Goal: Answer question/provide support: Share knowledge or assist other users

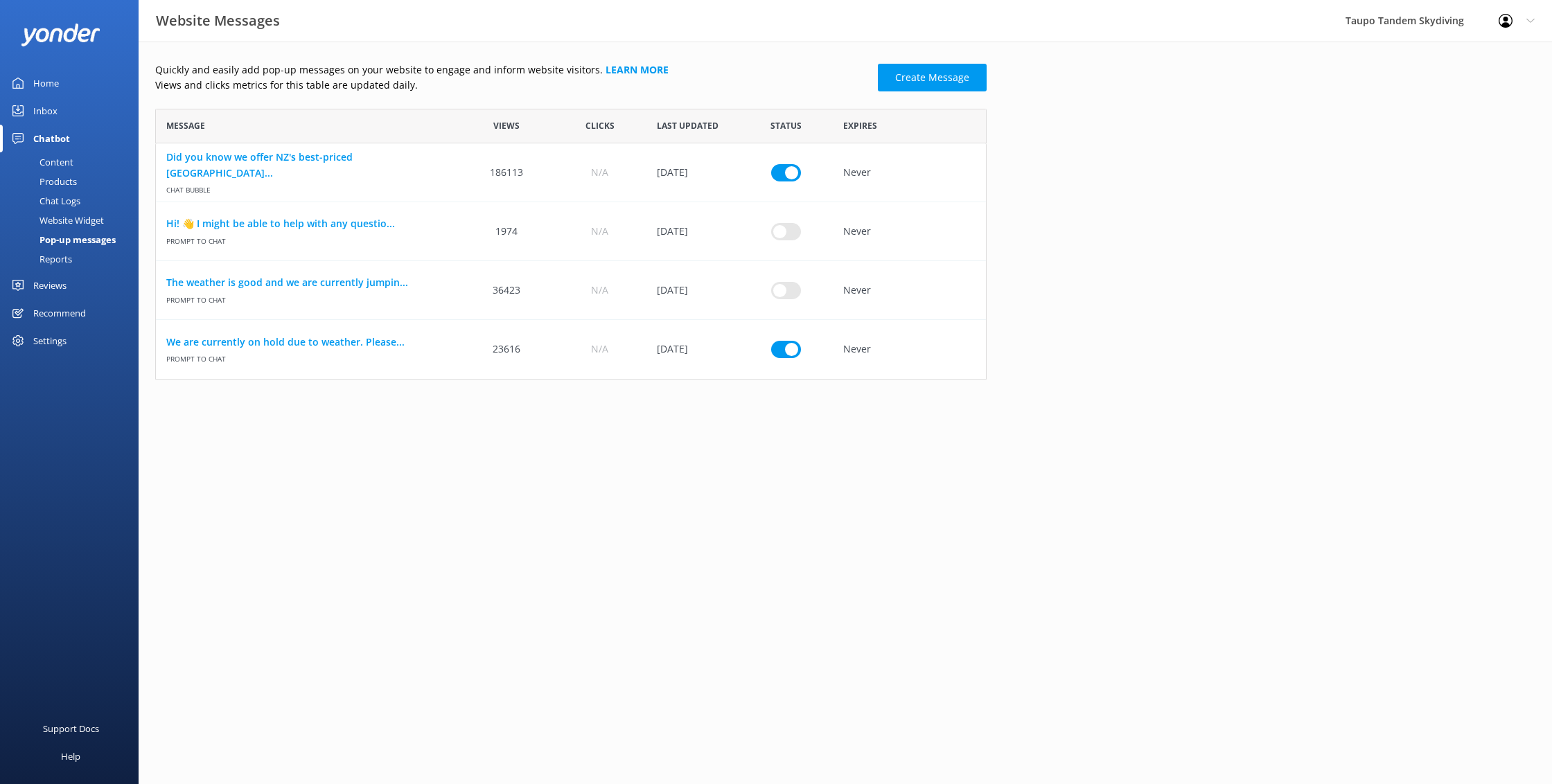
scroll to position [271, 831]
click at [72, 196] on div "Chat Logs" at bounding box center [45, 200] width 72 height 19
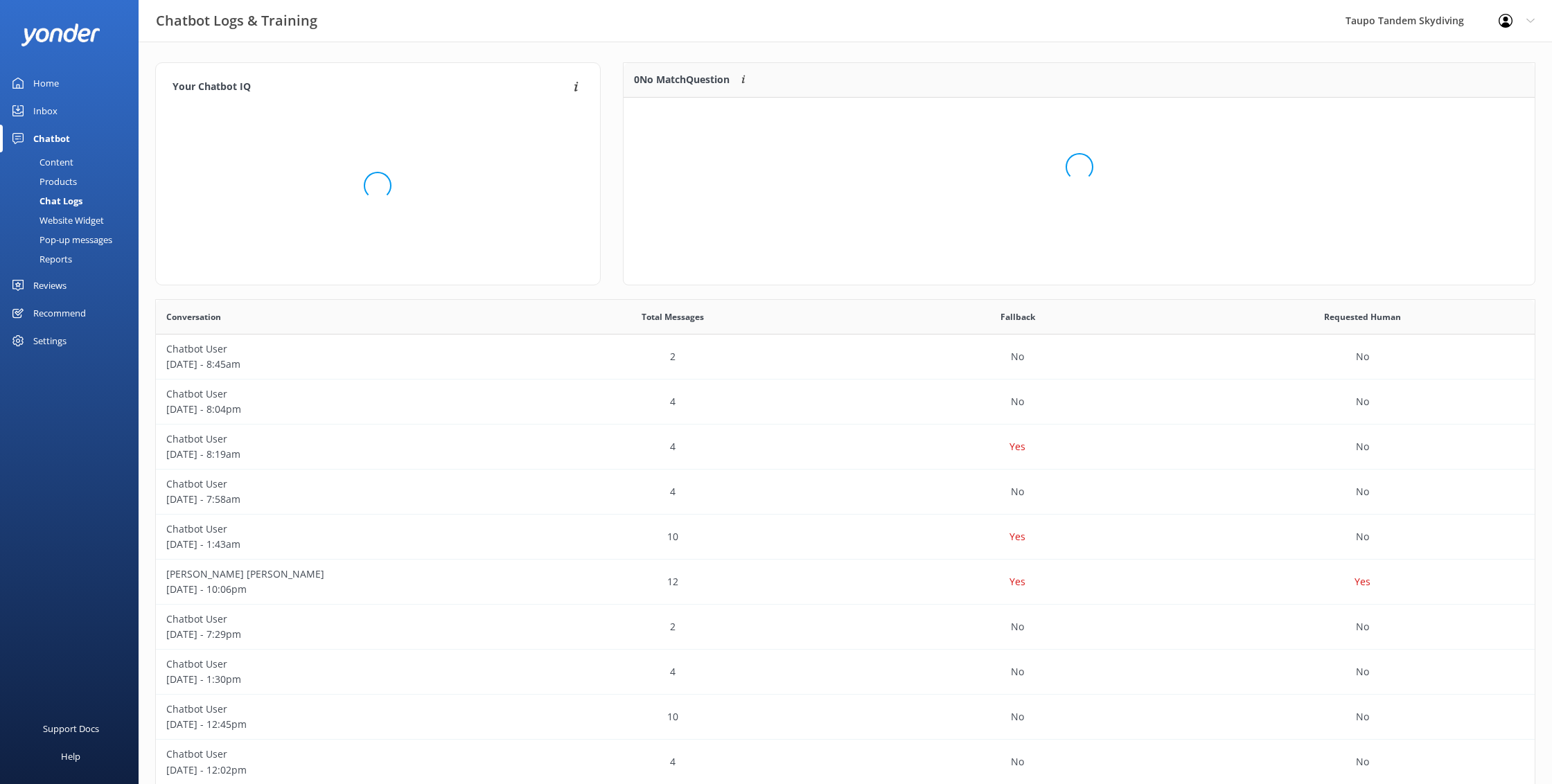
scroll to position [174, 912]
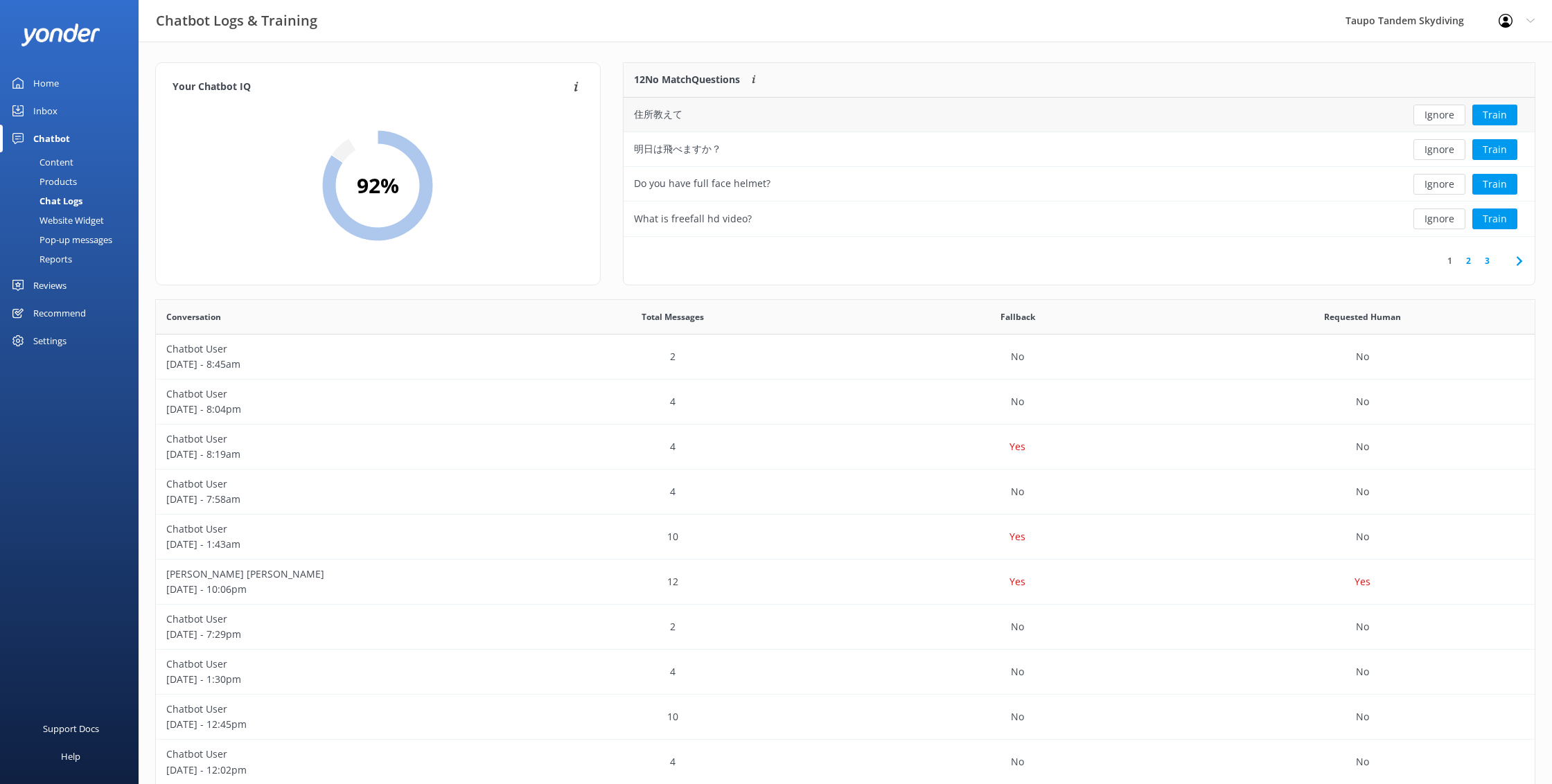
click at [1433, 110] on button "Ignore" at bounding box center [1439, 115] width 52 height 21
click at [1433, 112] on button "Ignore" at bounding box center [1439, 115] width 52 height 21
click at [1452, 113] on button "Ignore" at bounding box center [1439, 115] width 52 height 21
click at [1483, 115] on button "Train" at bounding box center [1495, 115] width 45 height 21
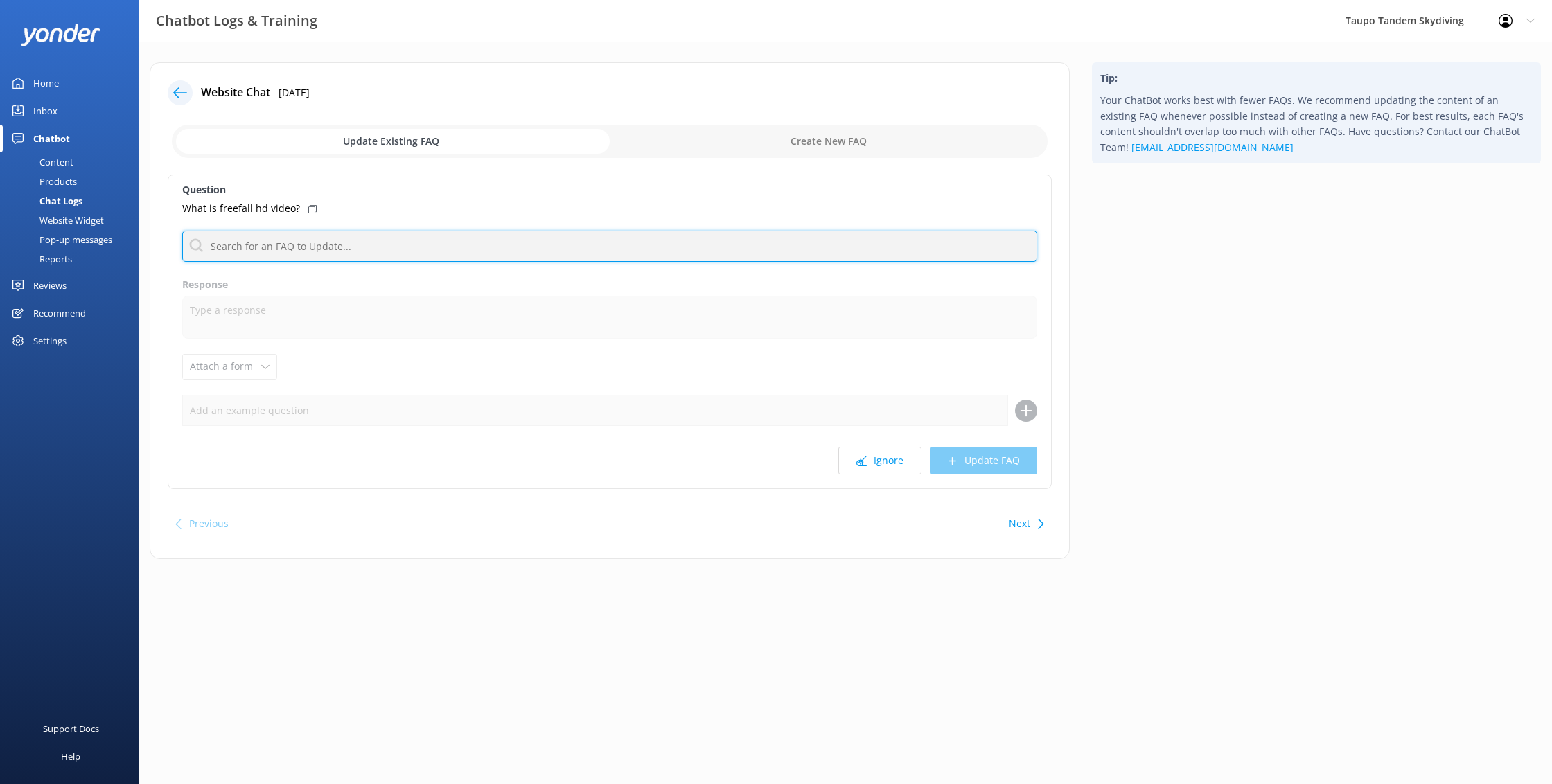
click at [407, 250] on input "text" at bounding box center [610, 246] width 855 height 31
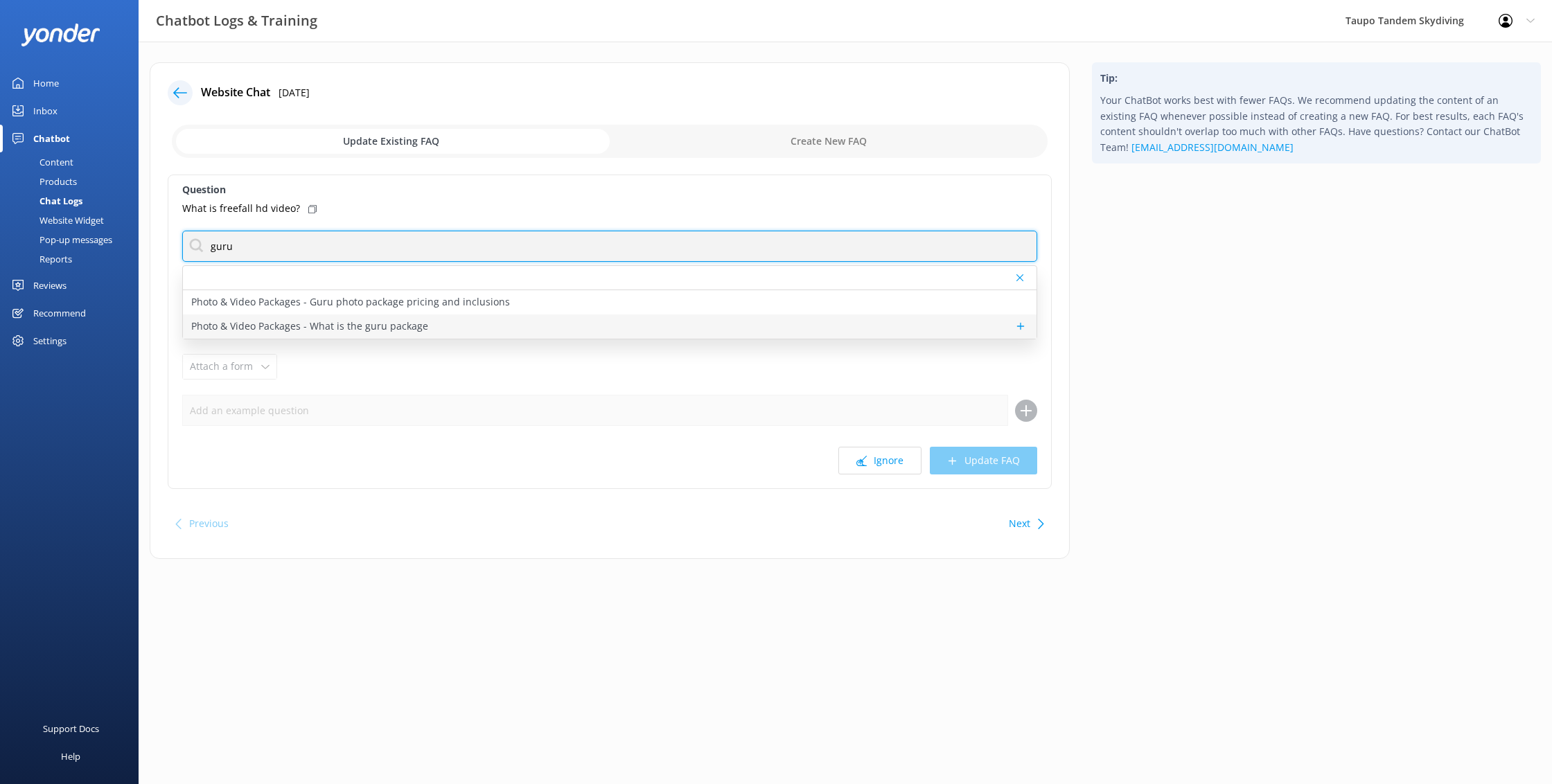
type input "guru"
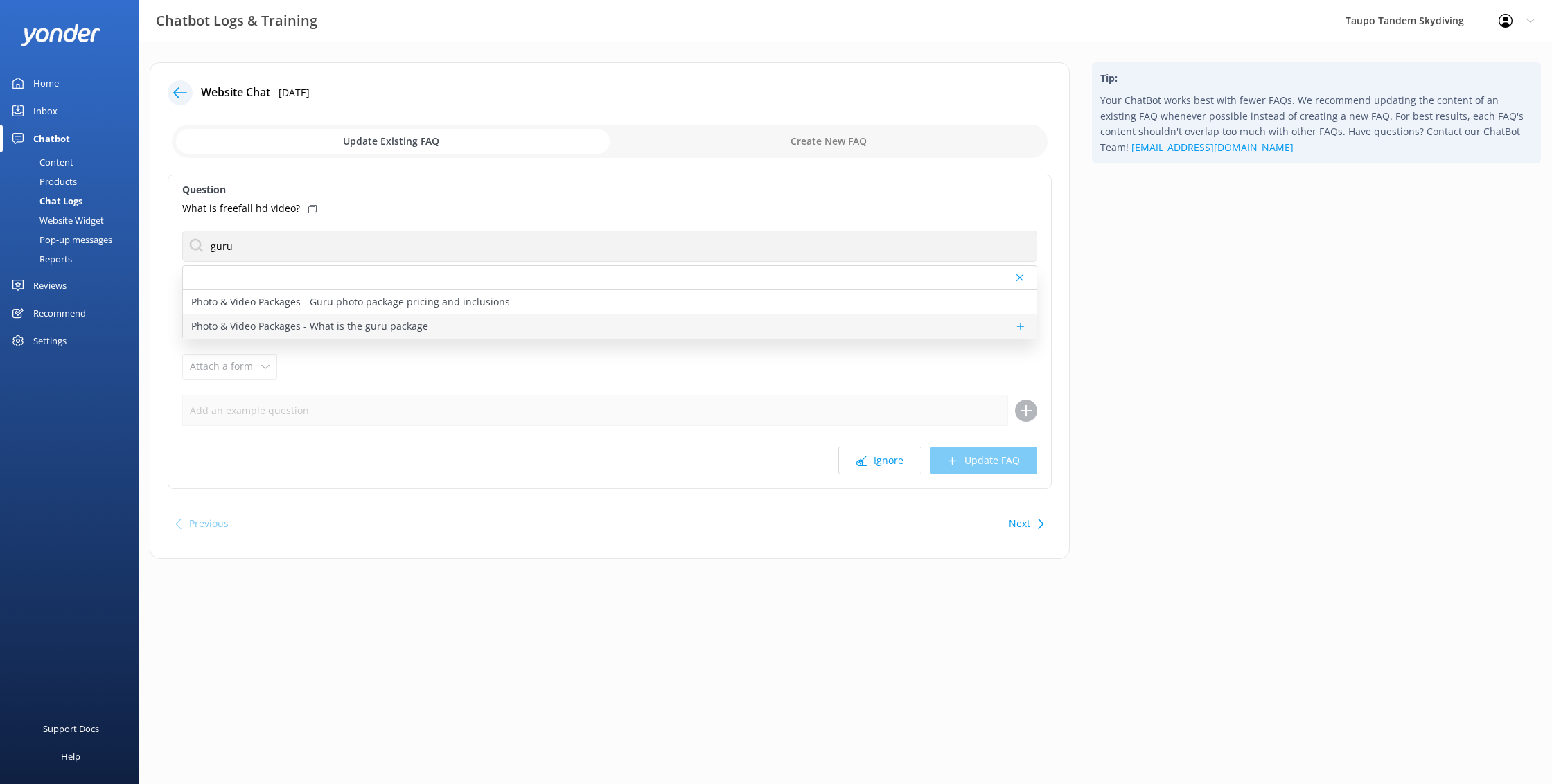
click at [448, 320] on div "Photo & Video Packages - What is the guru package" at bounding box center [610, 326] width 854 height 24
type textarea "GURU is our free fall camera package. A third skydiver will film your experienc…"
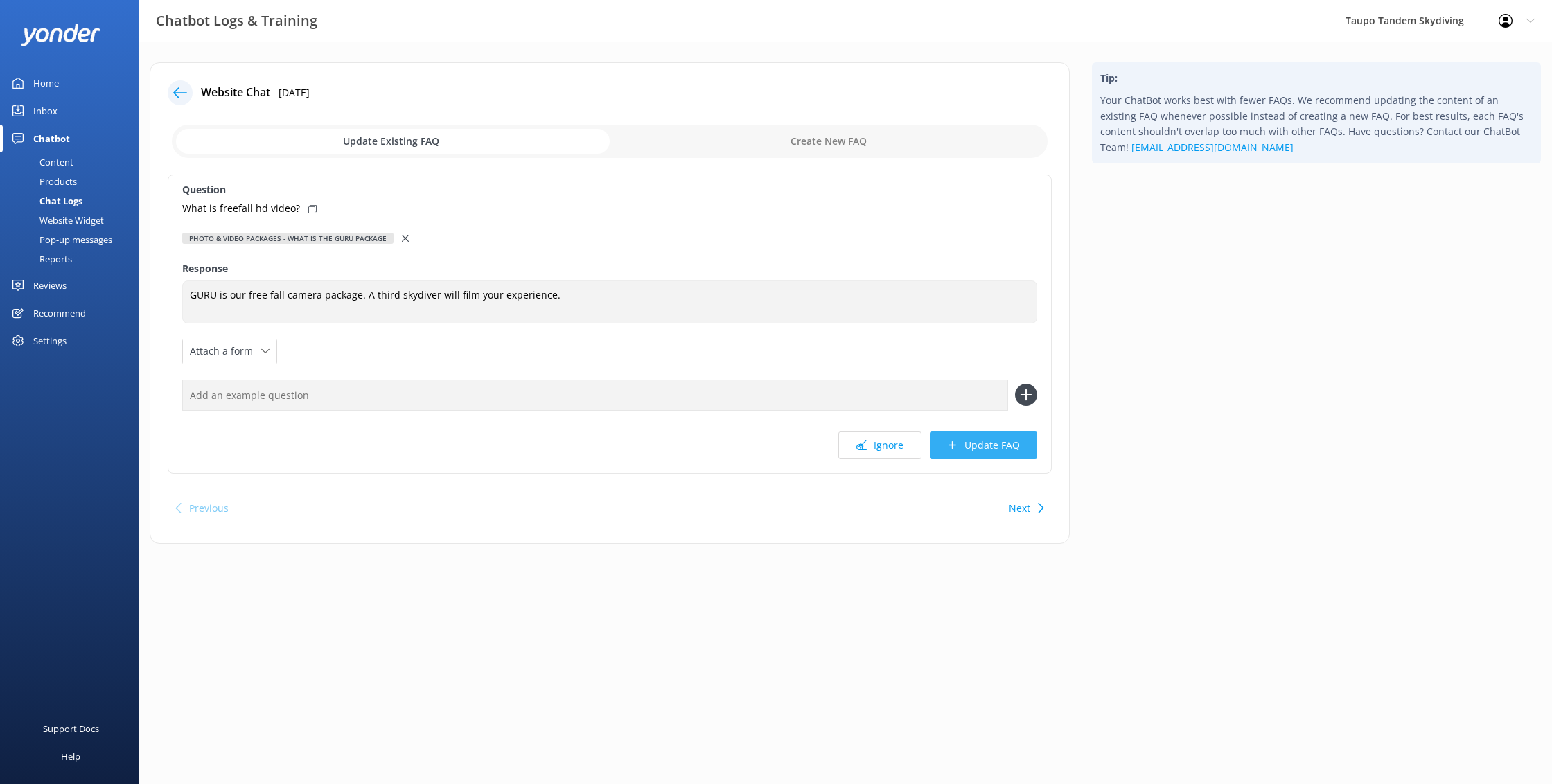
click at [988, 441] on button "Update FAQ" at bounding box center [983, 445] width 107 height 28
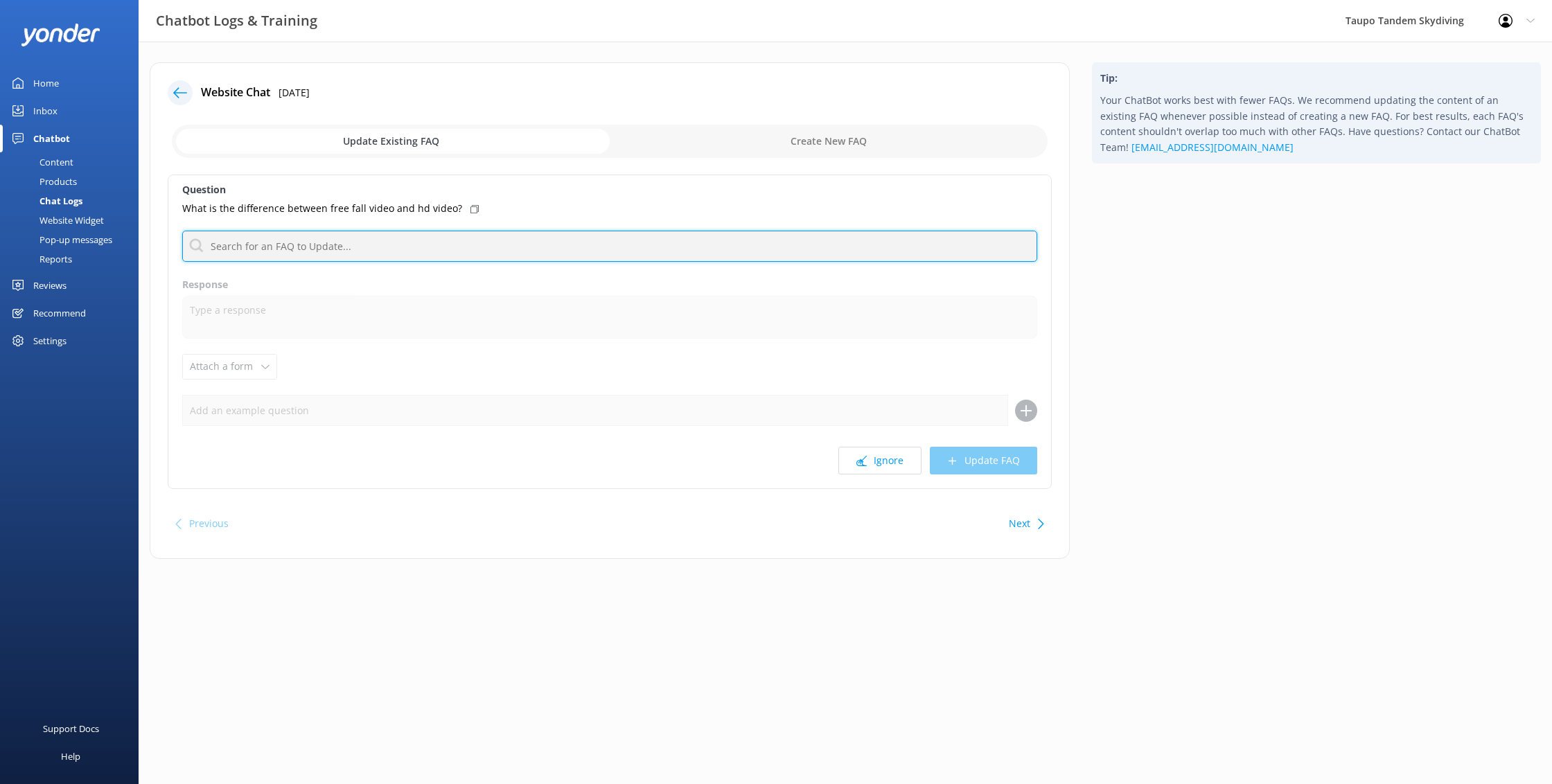
click at [384, 253] on input "text" at bounding box center [610, 246] width 855 height 31
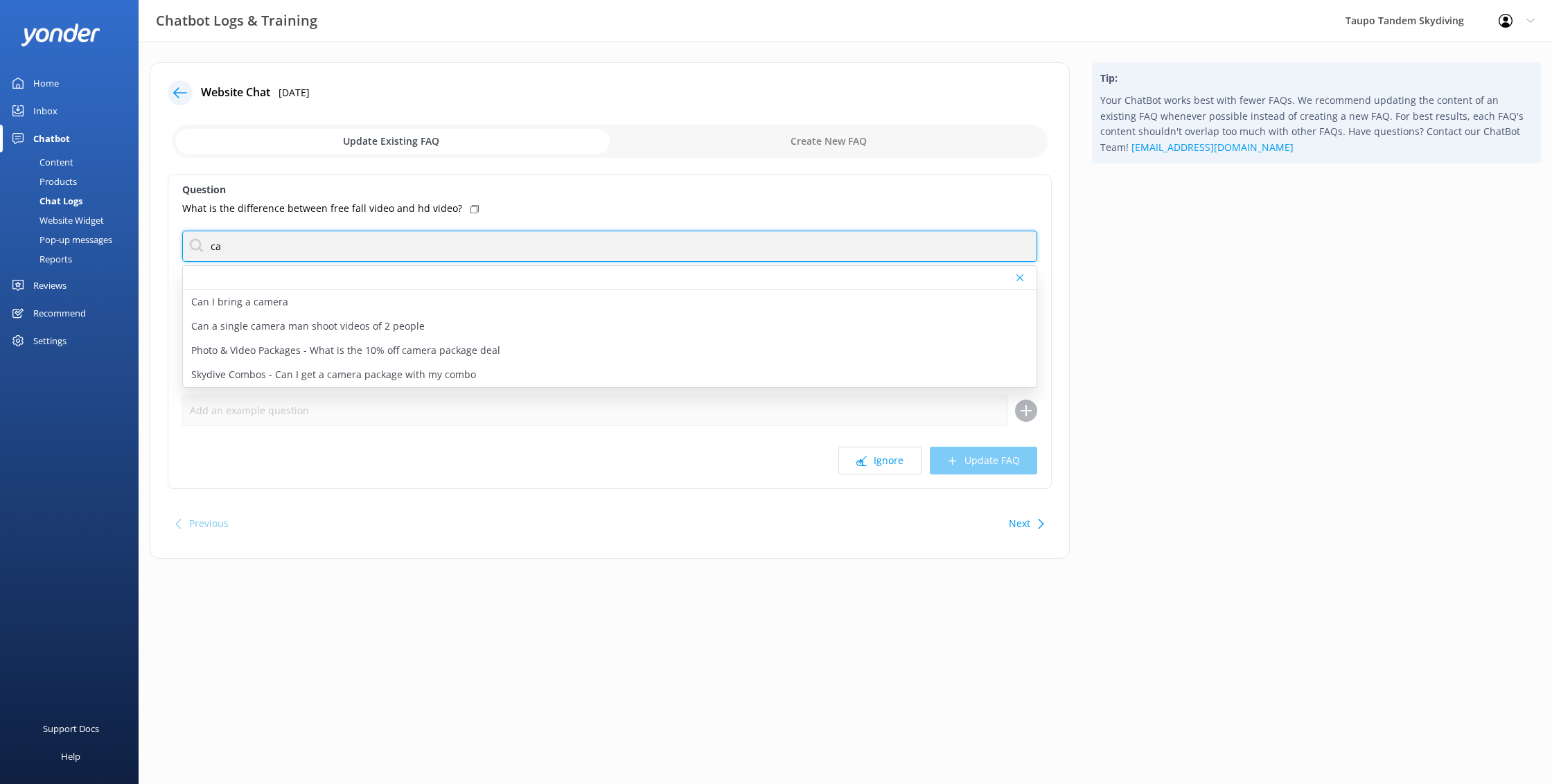
type input "c"
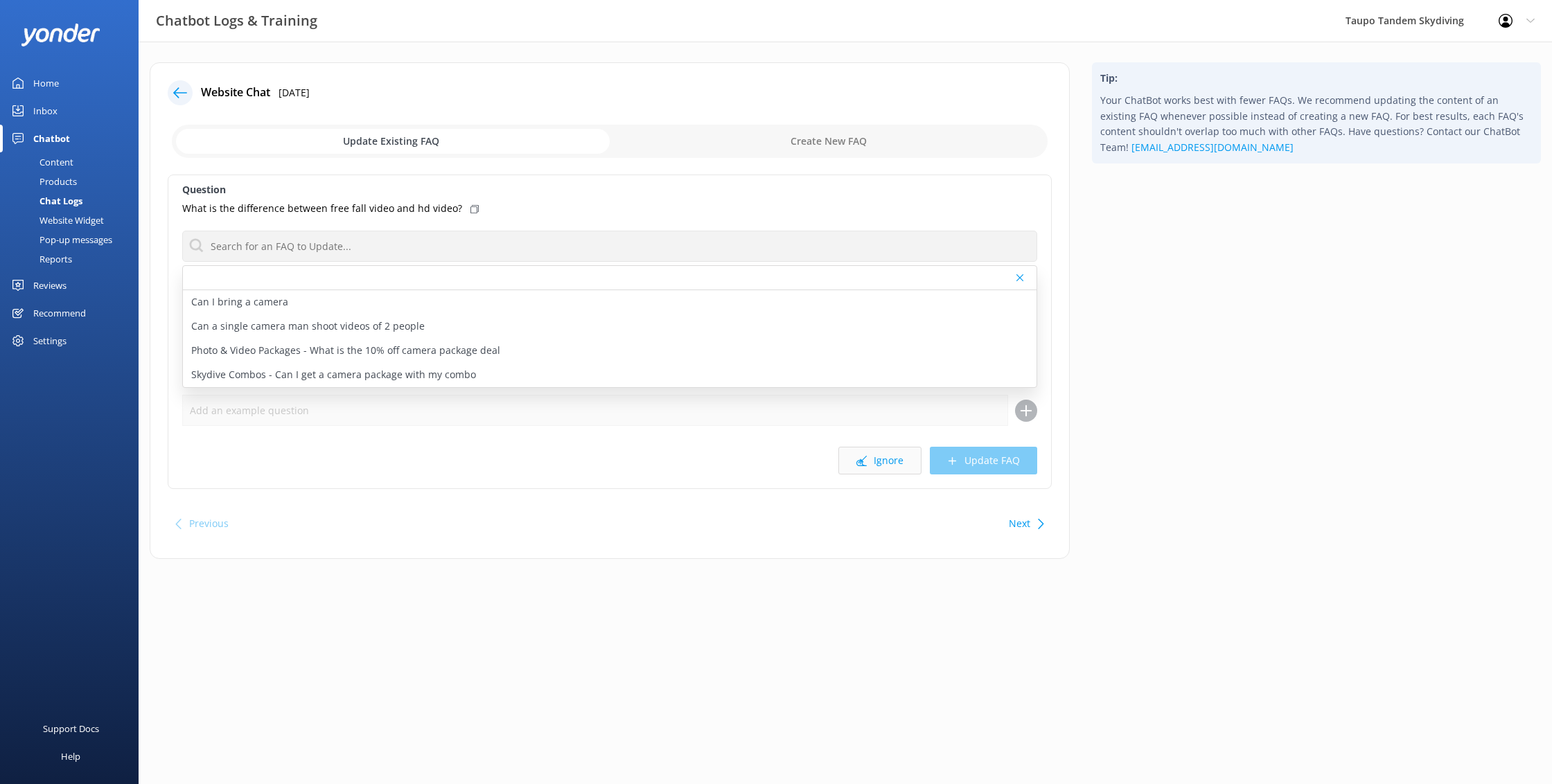
click at [893, 471] on button "Ignore" at bounding box center [880, 461] width 83 height 28
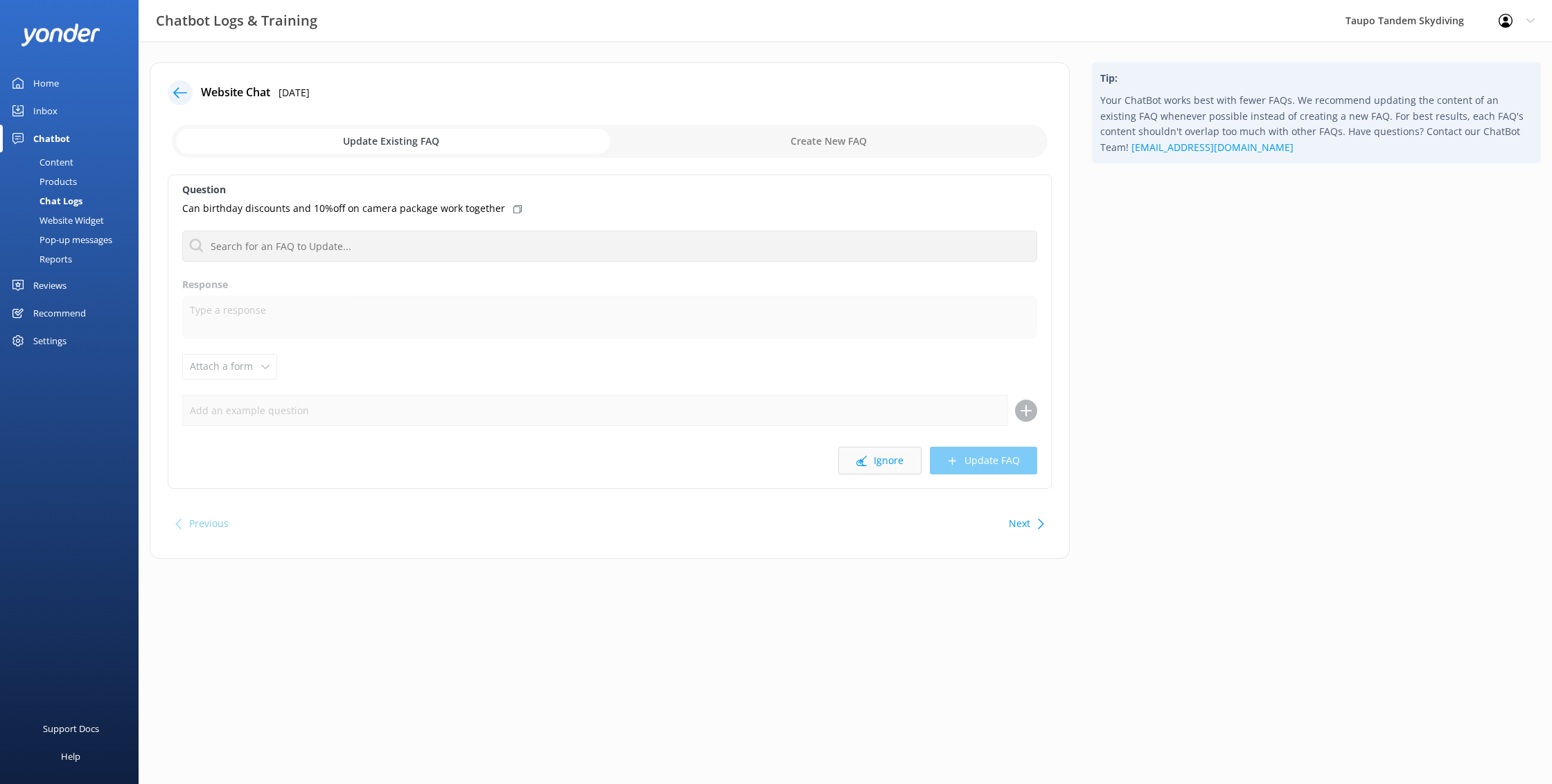
click at [894, 466] on button "Ignore" at bounding box center [880, 461] width 83 height 28
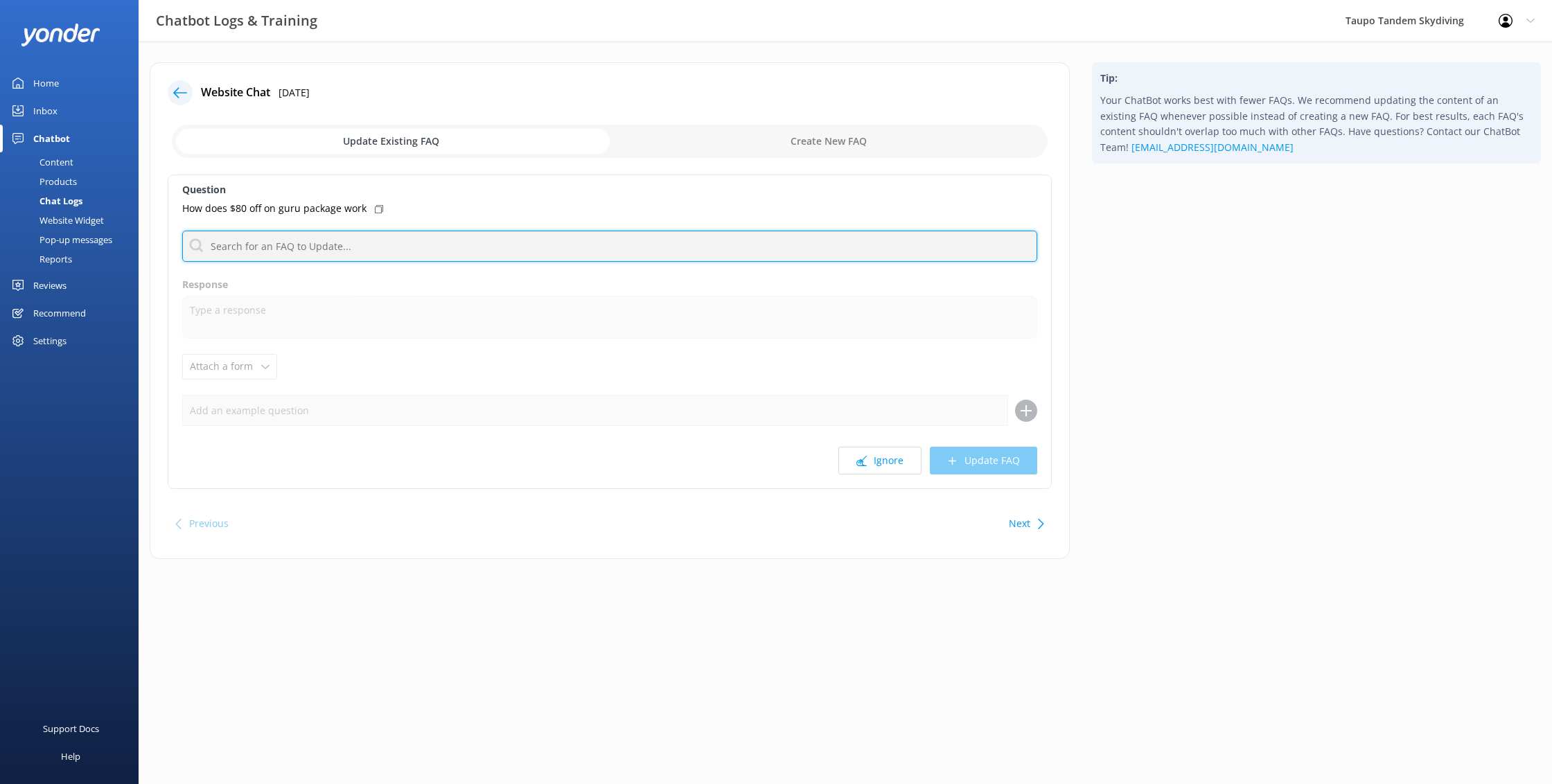
click at [334, 248] on input "text" at bounding box center [610, 246] width 855 height 31
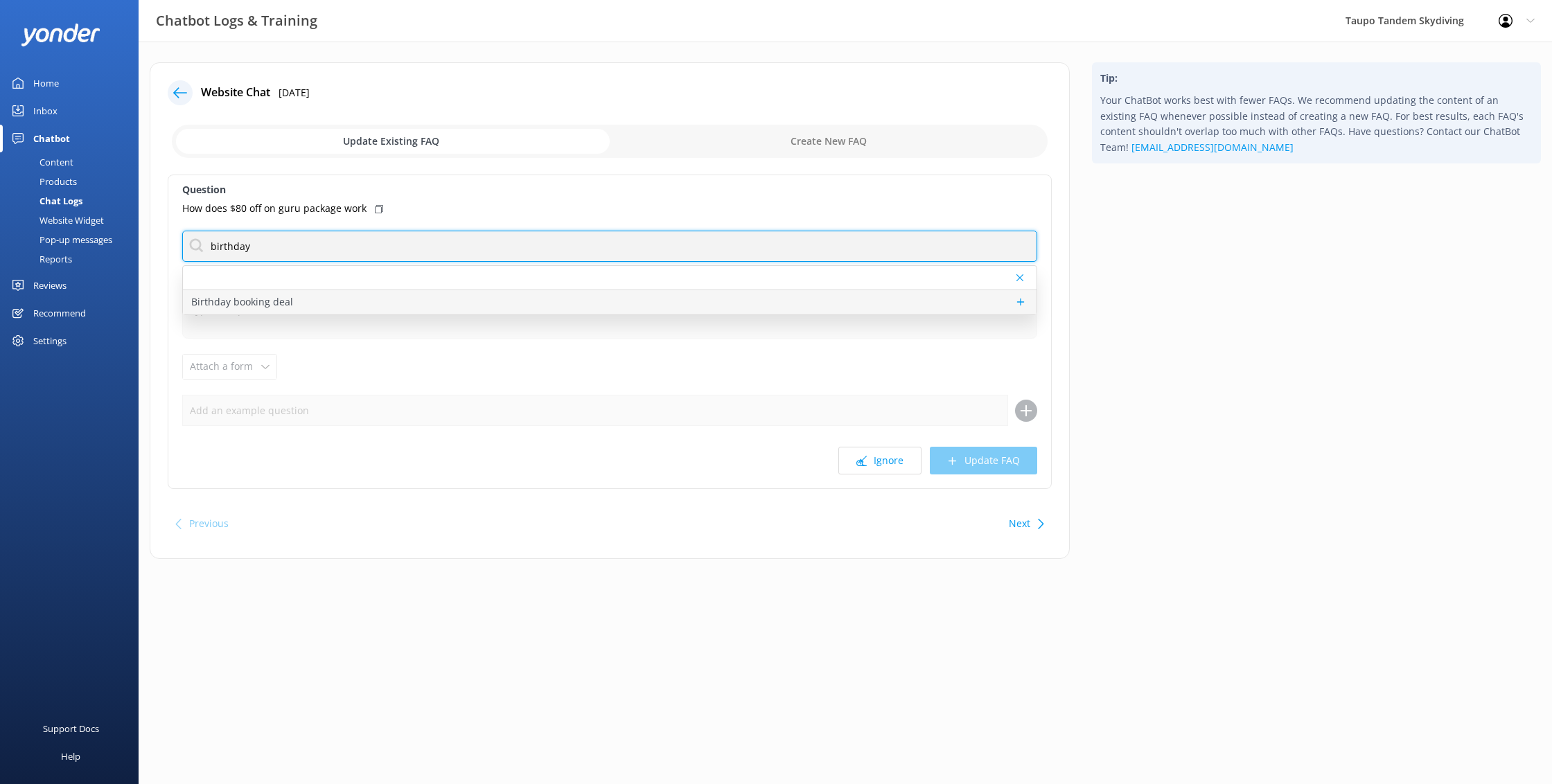
type input "birthday"
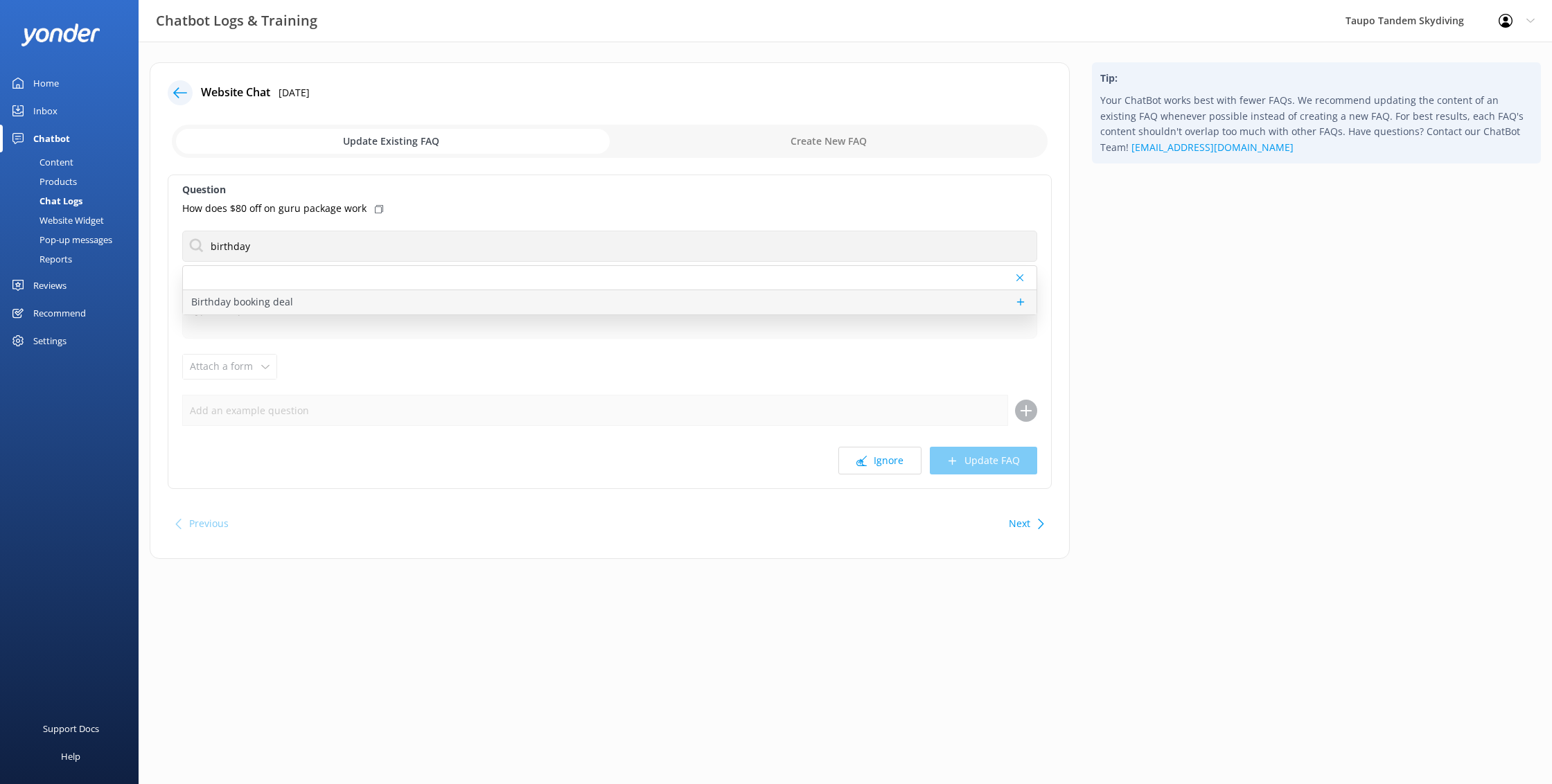
click at [344, 297] on div "Birthday booking deal" at bounding box center [610, 302] width 854 height 24
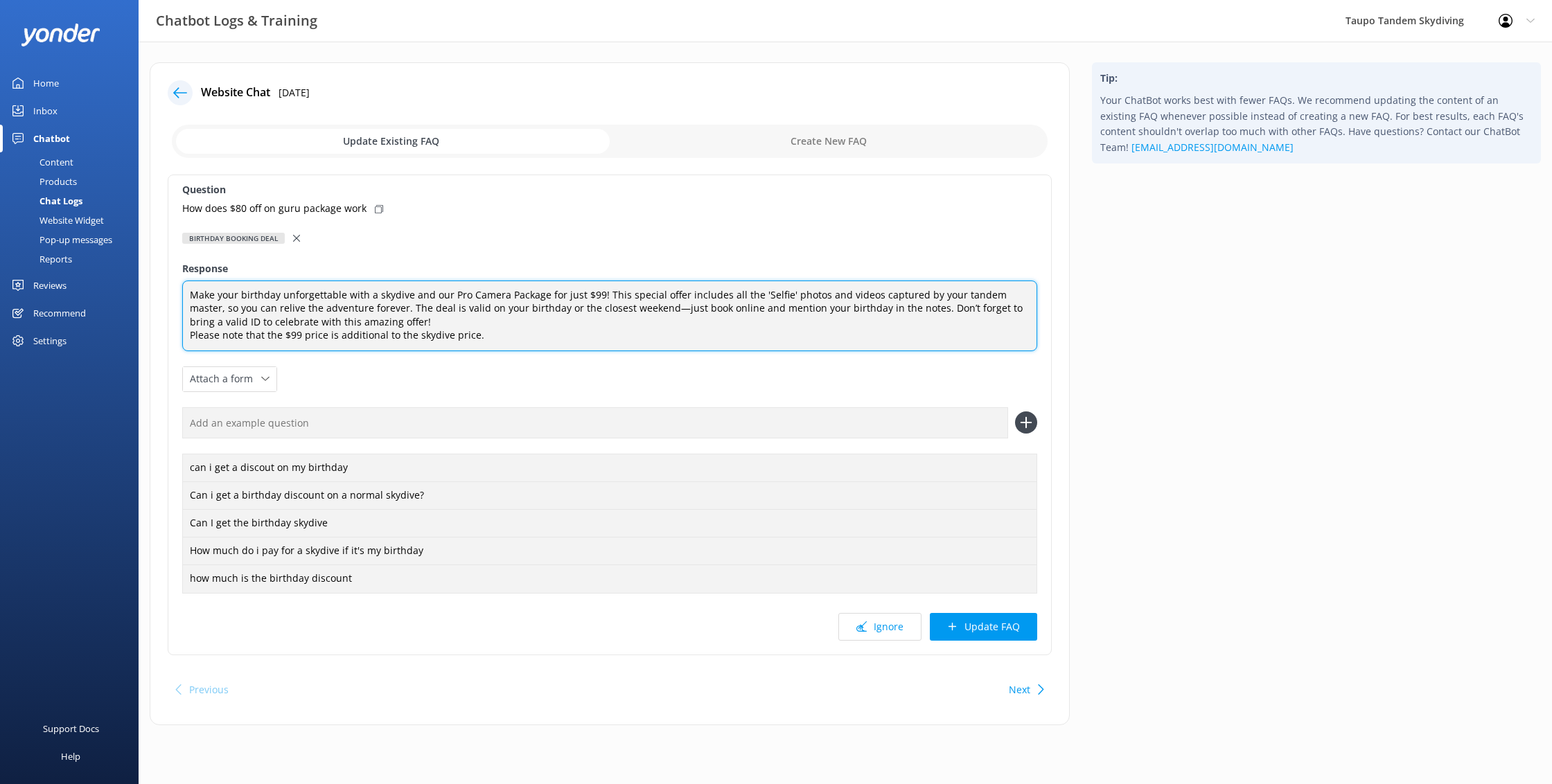
click at [608, 333] on textarea "Make your birthday unforgettable with a skydive and our Pro Camera Package for …" at bounding box center [610, 316] width 855 height 71
click at [593, 292] on textarea "Make your birthday unforgettable with a skydive and our Pro Camera Package for …" at bounding box center [610, 316] width 855 height 71
drag, startPoint x: 728, startPoint y: 292, endPoint x: 779, endPoint y: 299, distance: 51.5
click at [779, 299] on textarea "Make your birthday unforgettable with a skydive and our Pro Camera Package for …" at bounding box center [610, 316] width 855 height 71
click at [850, 302] on textarea "Make your birthday unforgettable with a skydive and our Pro Camera Package for …" at bounding box center [610, 316] width 855 height 71
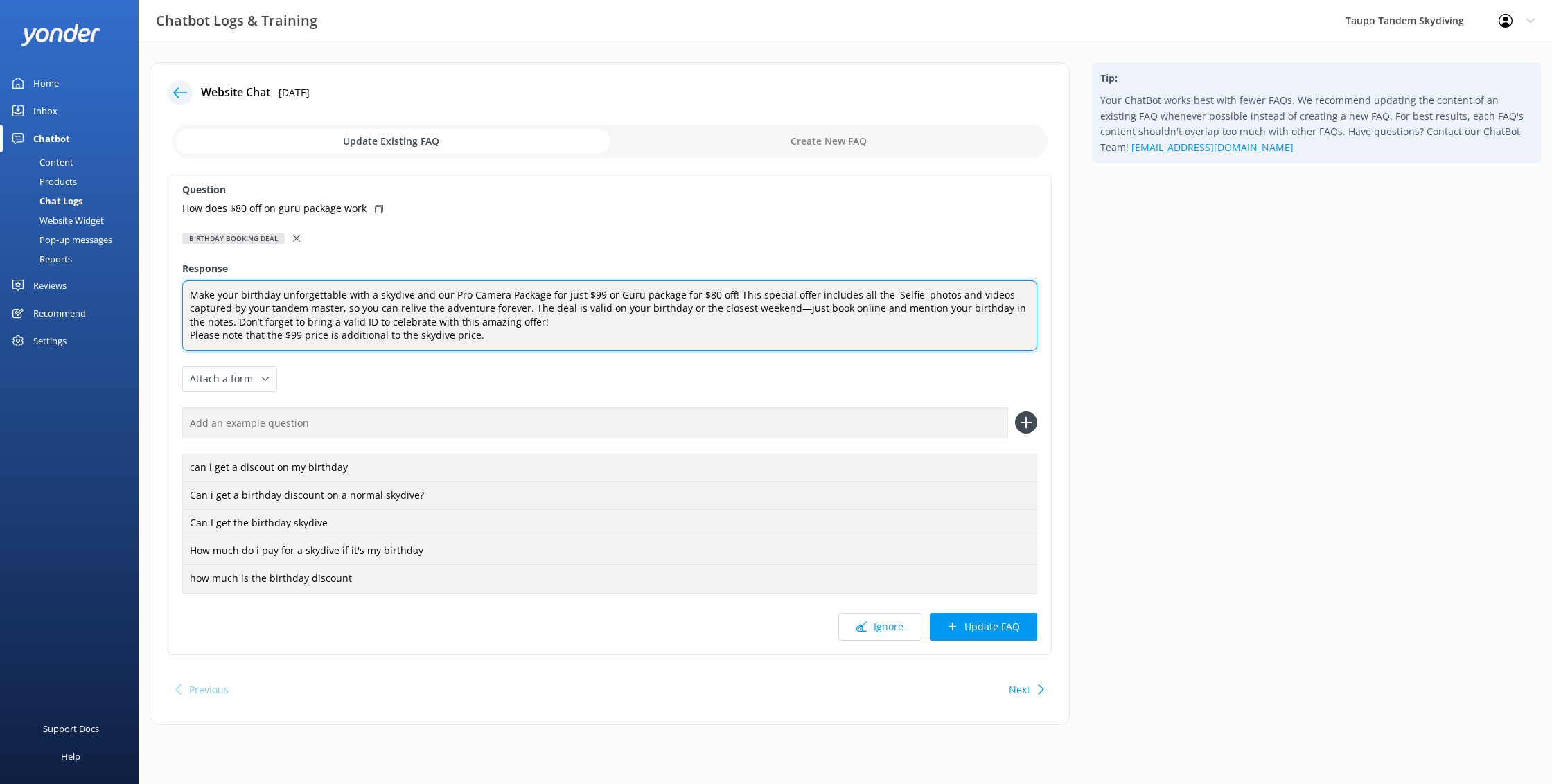
drag, startPoint x: 529, startPoint y: 307, endPoint x: 727, endPoint y: 290, distance: 198.7
click at [727, 290] on textarea "Make your birthday unforgettable with a skydive and our Pro Camera Package for …" at bounding box center [610, 316] width 855 height 71
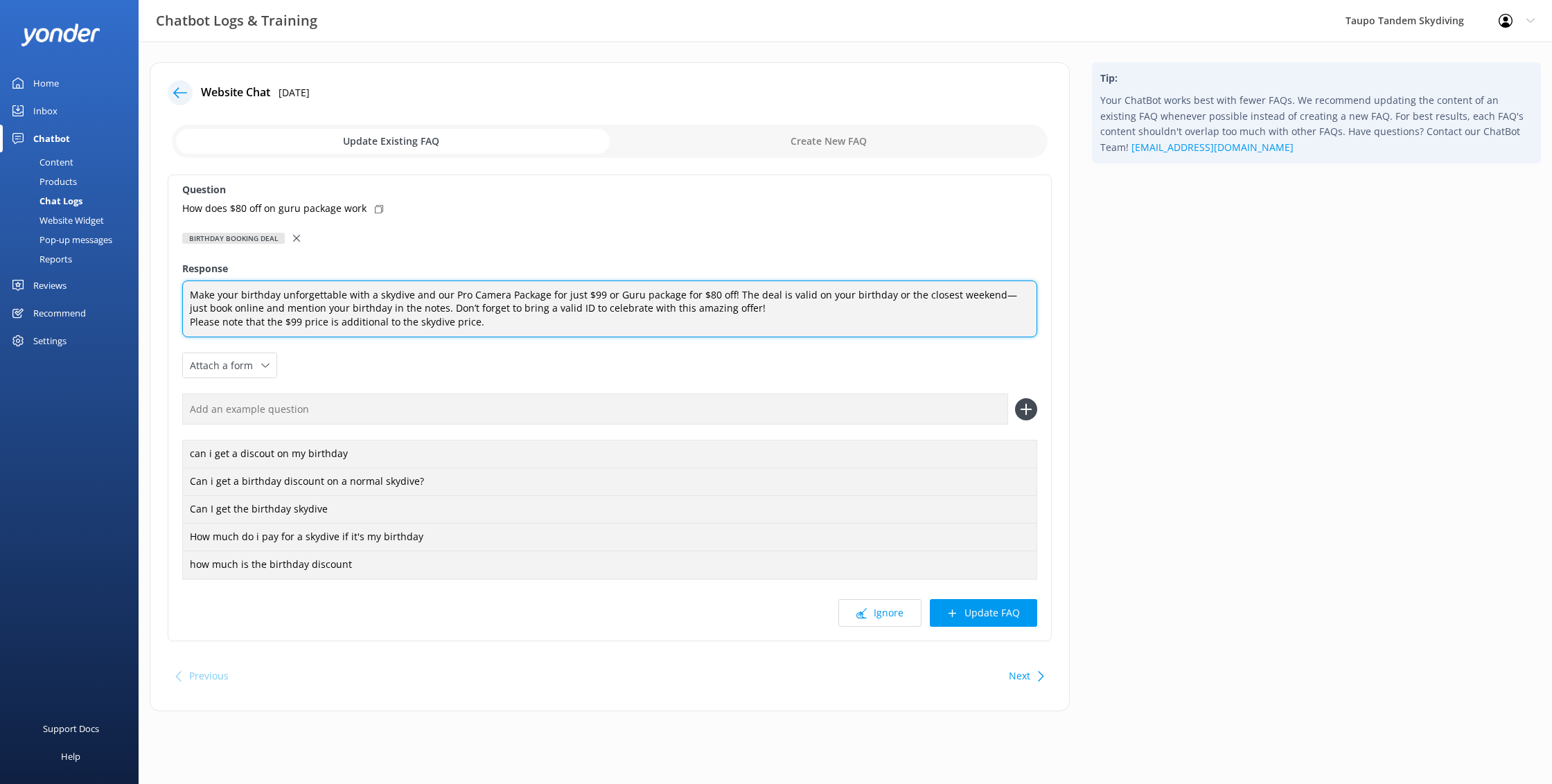
click at [842, 289] on textarea "Make your birthday unforgettable with a skydive and our Pro Camera Package for …" at bounding box center [610, 309] width 855 height 58
drag, startPoint x: 982, startPoint y: 290, endPoint x: 808, endPoint y: 297, distance: 174.1
click at [808, 297] on textarea "Make your birthday unforgettable with a skydive and our Pro Camera Package for …" at bounding box center [610, 309] width 855 height 58
type textarea "Make your birthday unforgettable with a skydive and our Pro Camera Package for …"
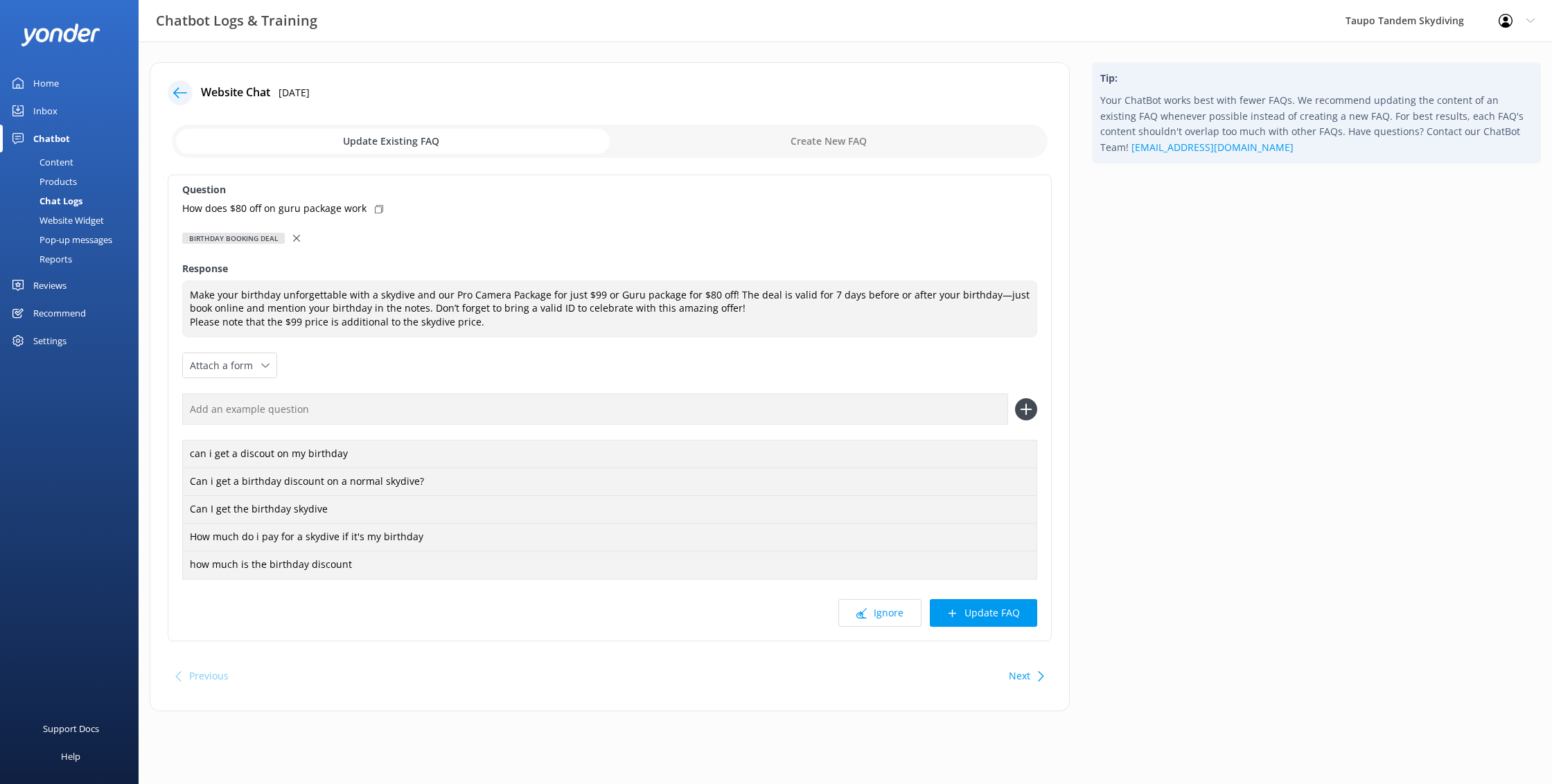
click at [168, 95] on div at bounding box center [180, 92] width 25 height 25
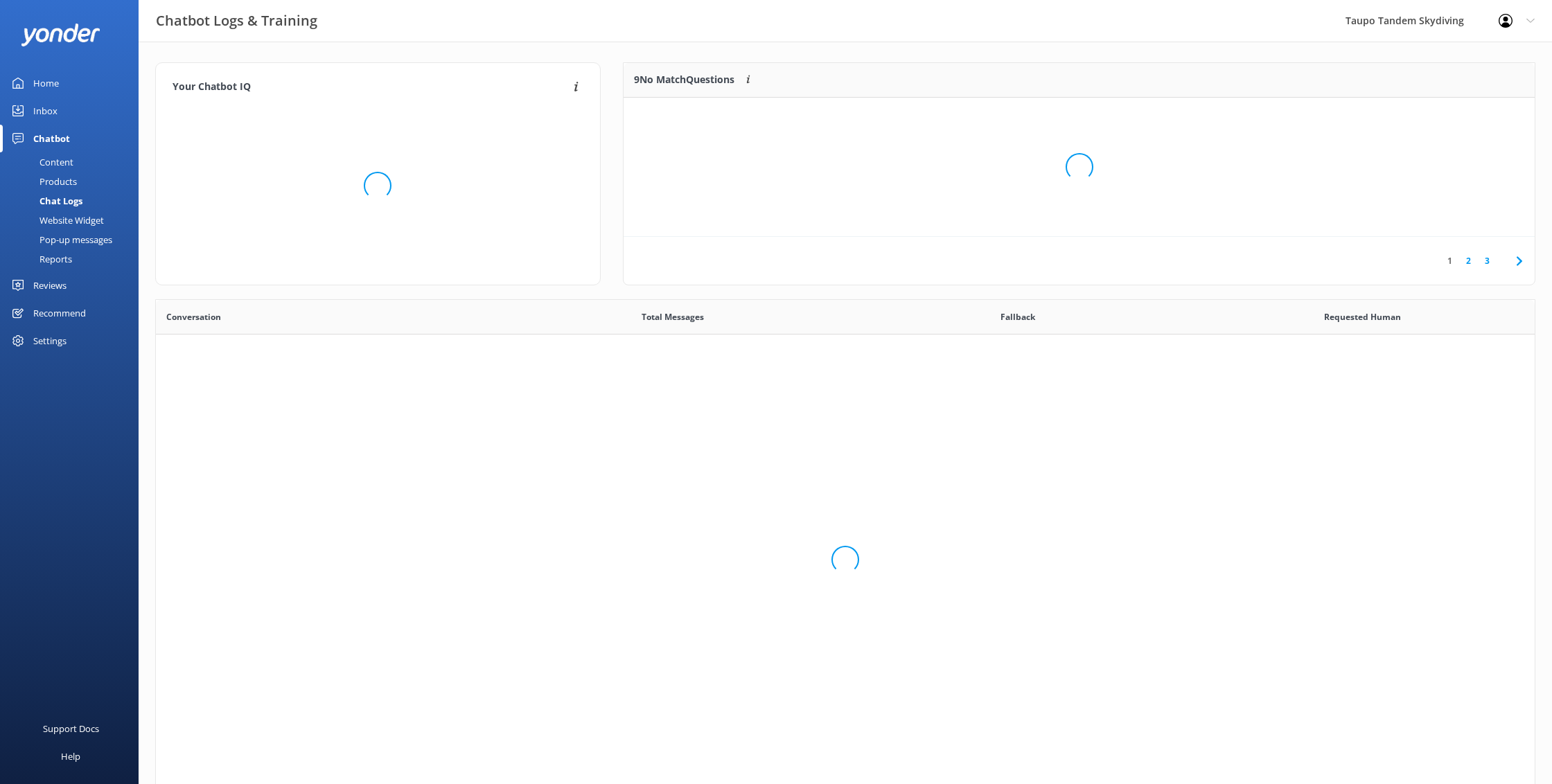
scroll to position [485, 1379]
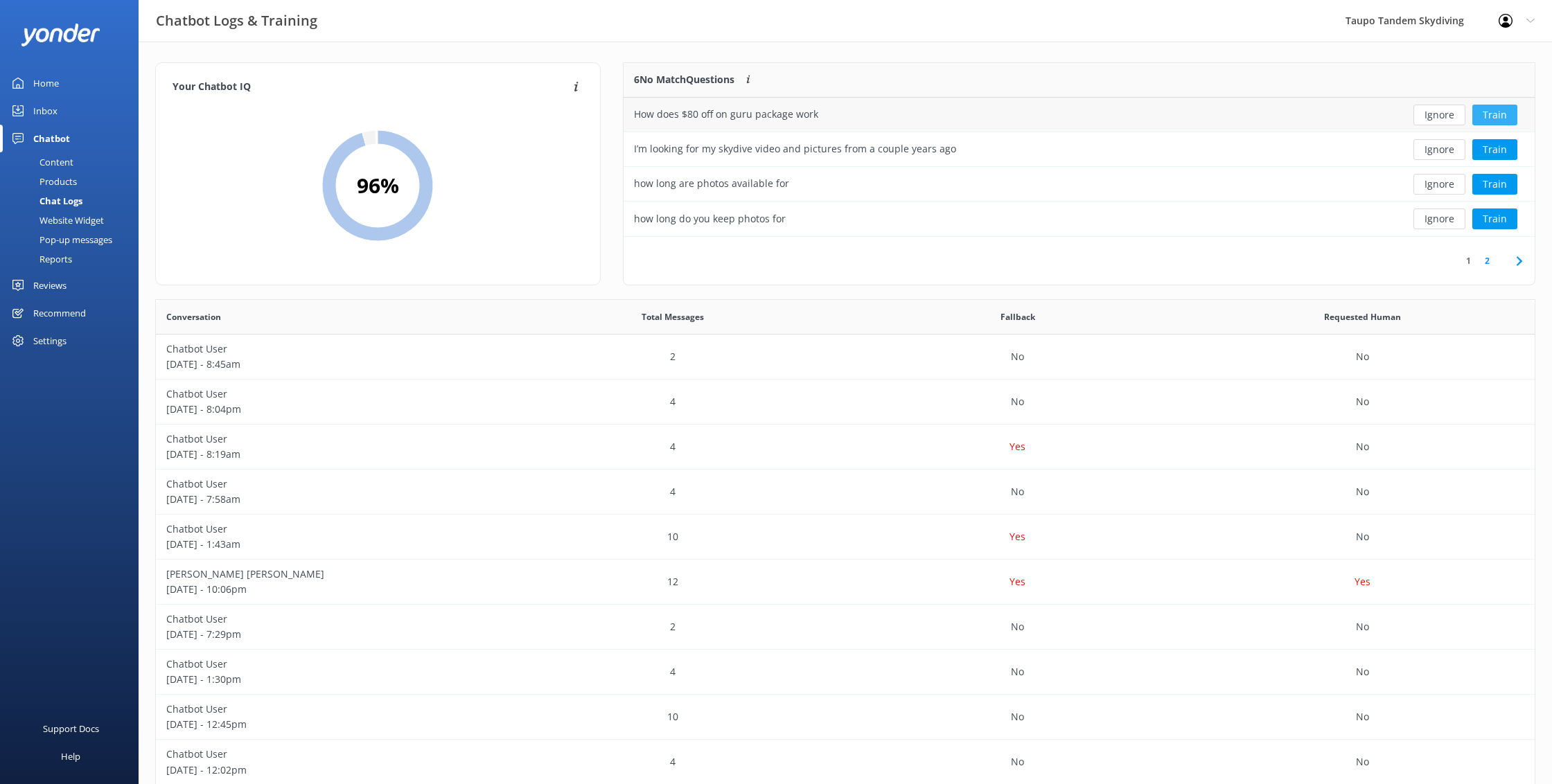
click at [1510, 113] on button "Train" at bounding box center [1495, 115] width 45 height 21
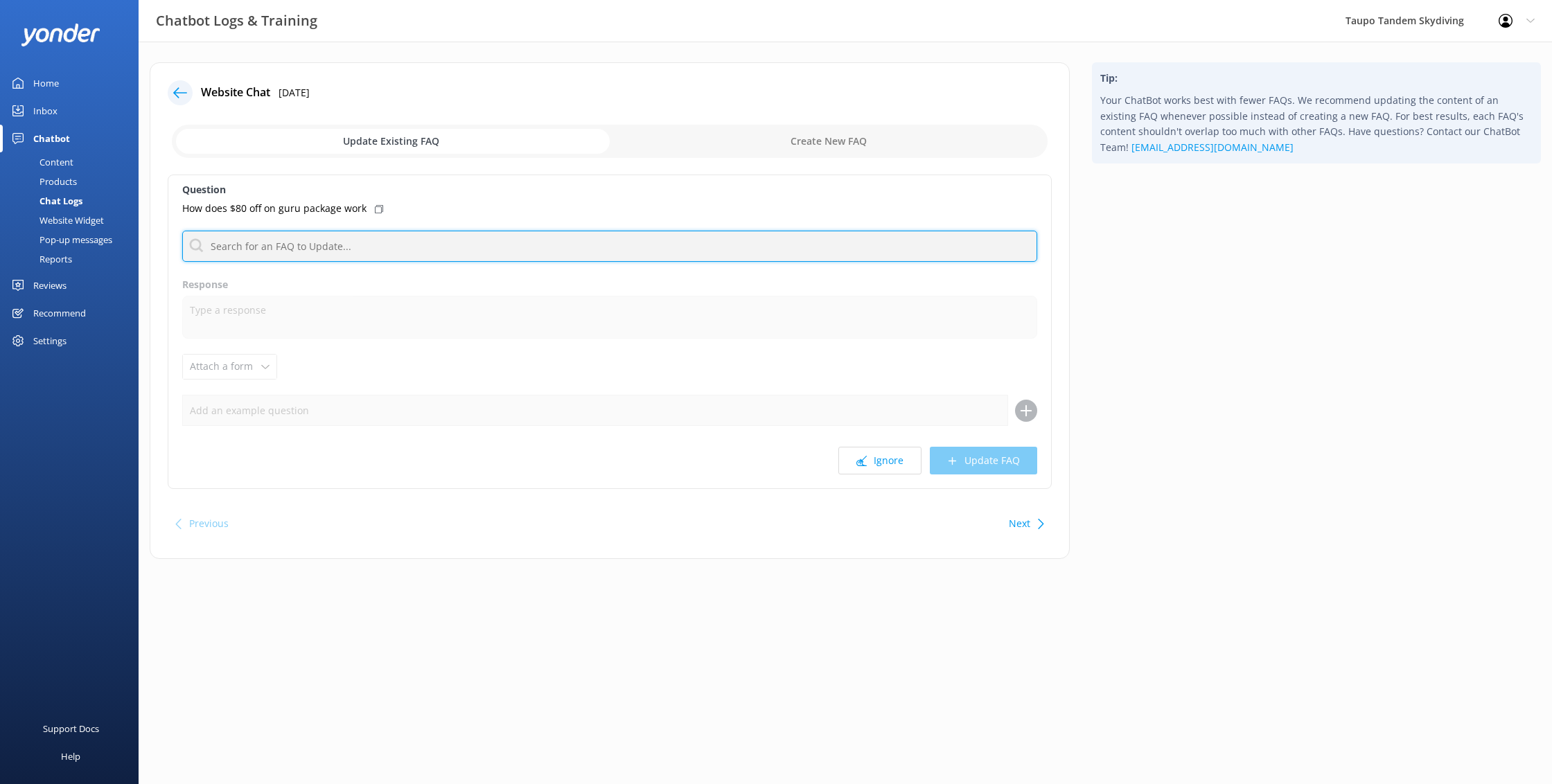
click at [463, 242] on input "text" at bounding box center [610, 246] width 855 height 31
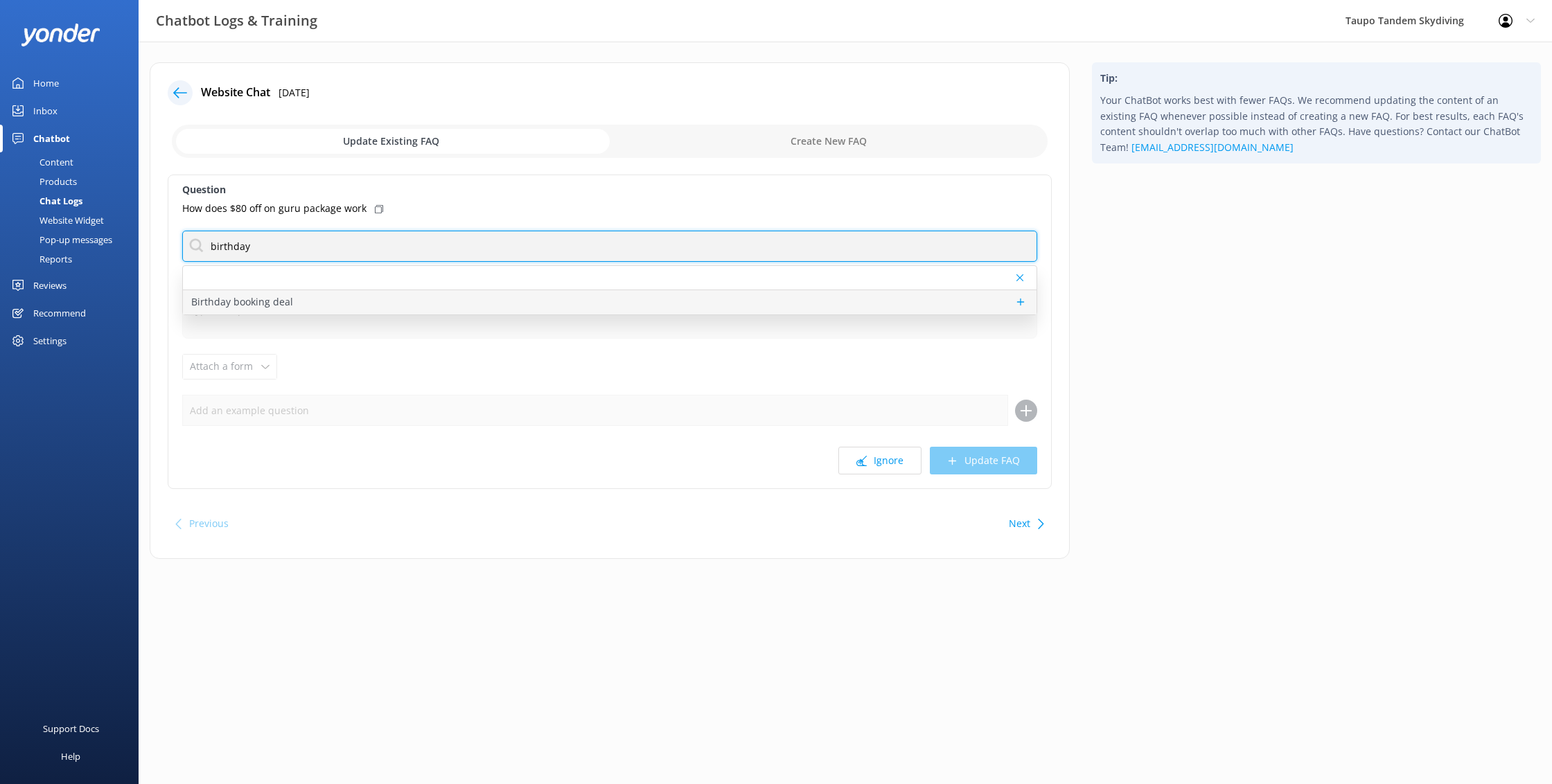
type input "birthday"
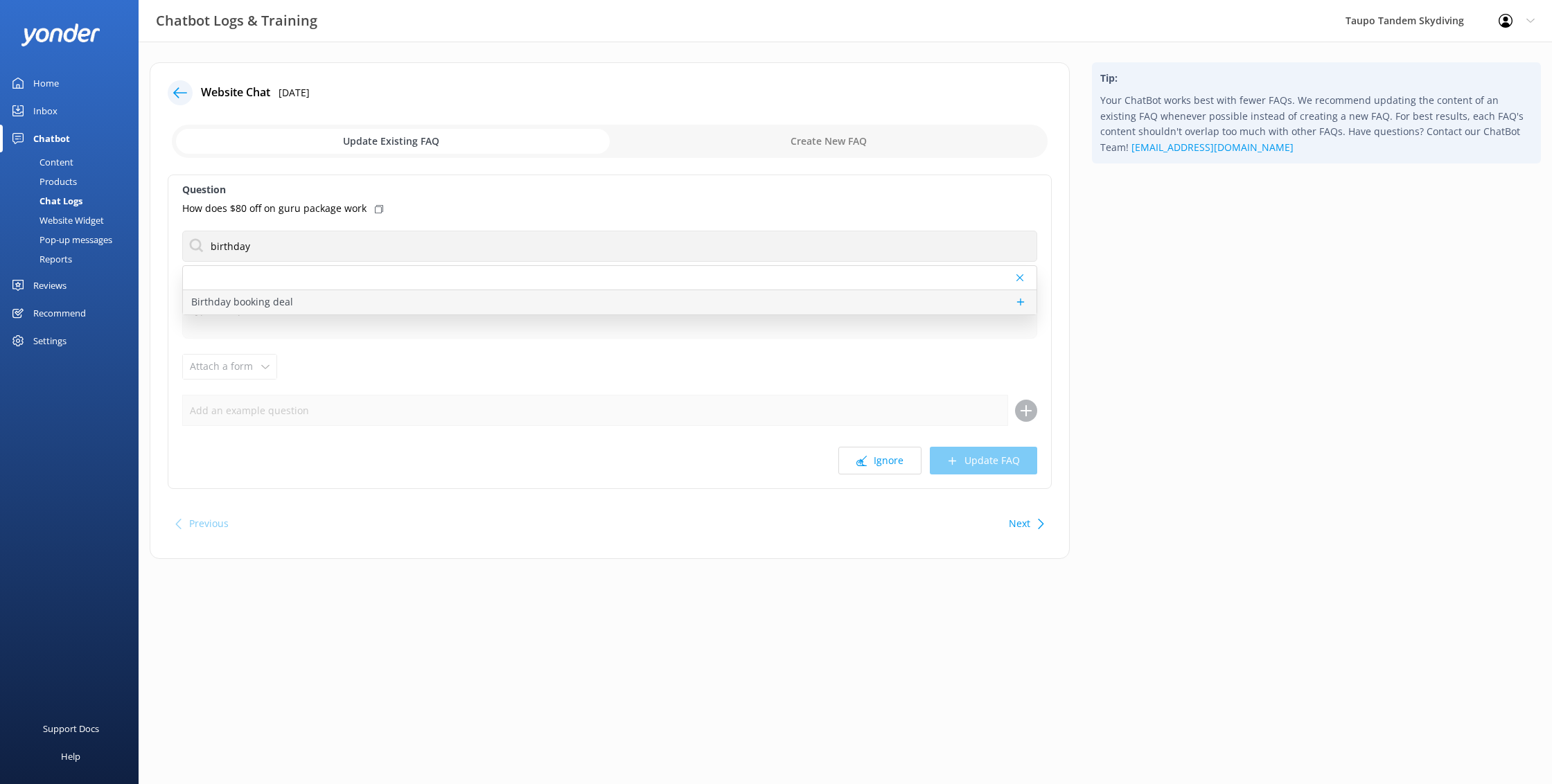
click at [424, 305] on div "Birthday booking deal" at bounding box center [610, 302] width 854 height 24
type textarea "Make your birthday unforgettable with a skydive and our Pro Camera Package for …"
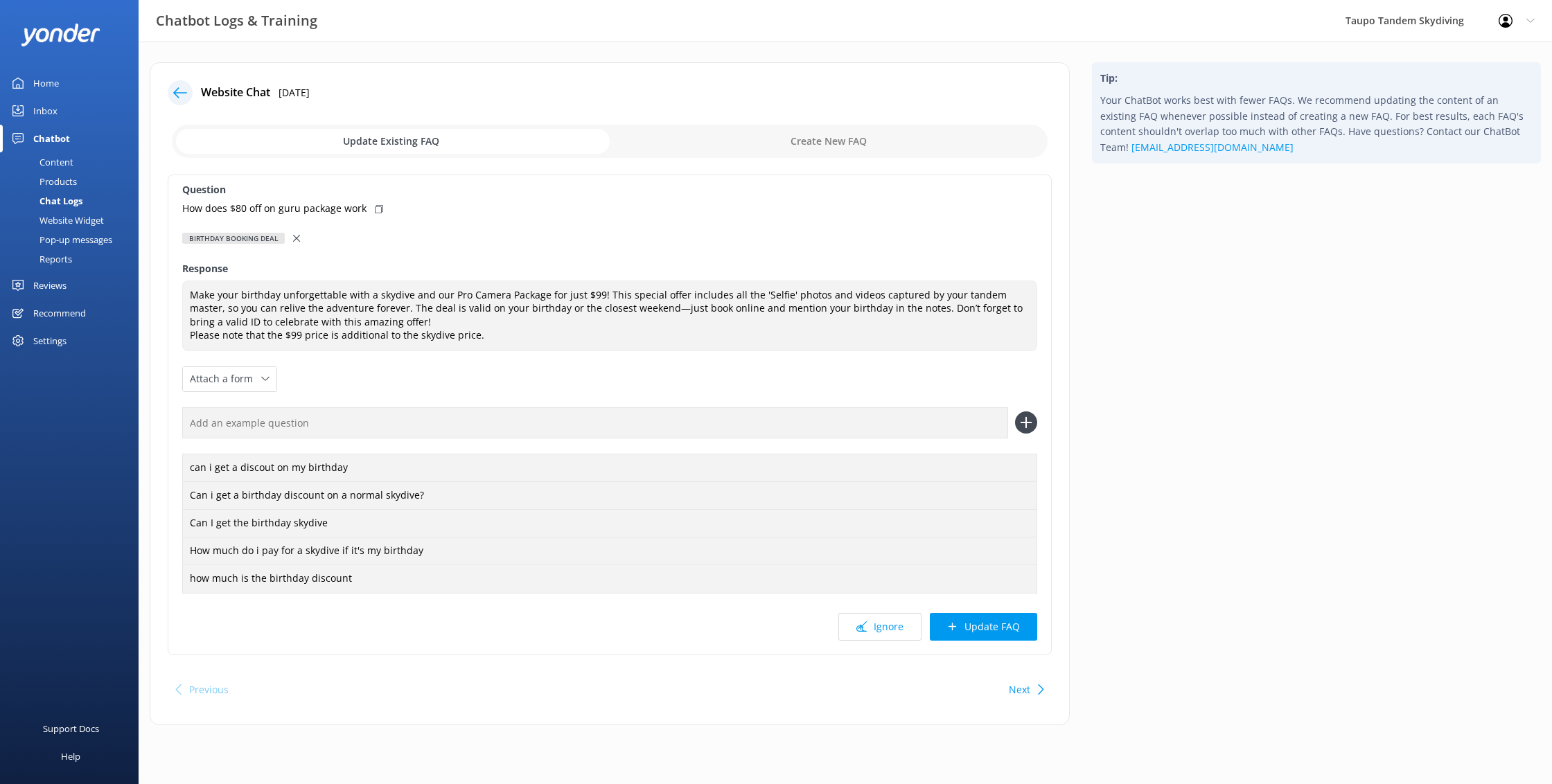
click at [184, 99] on icon at bounding box center [180, 92] width 14 height 14
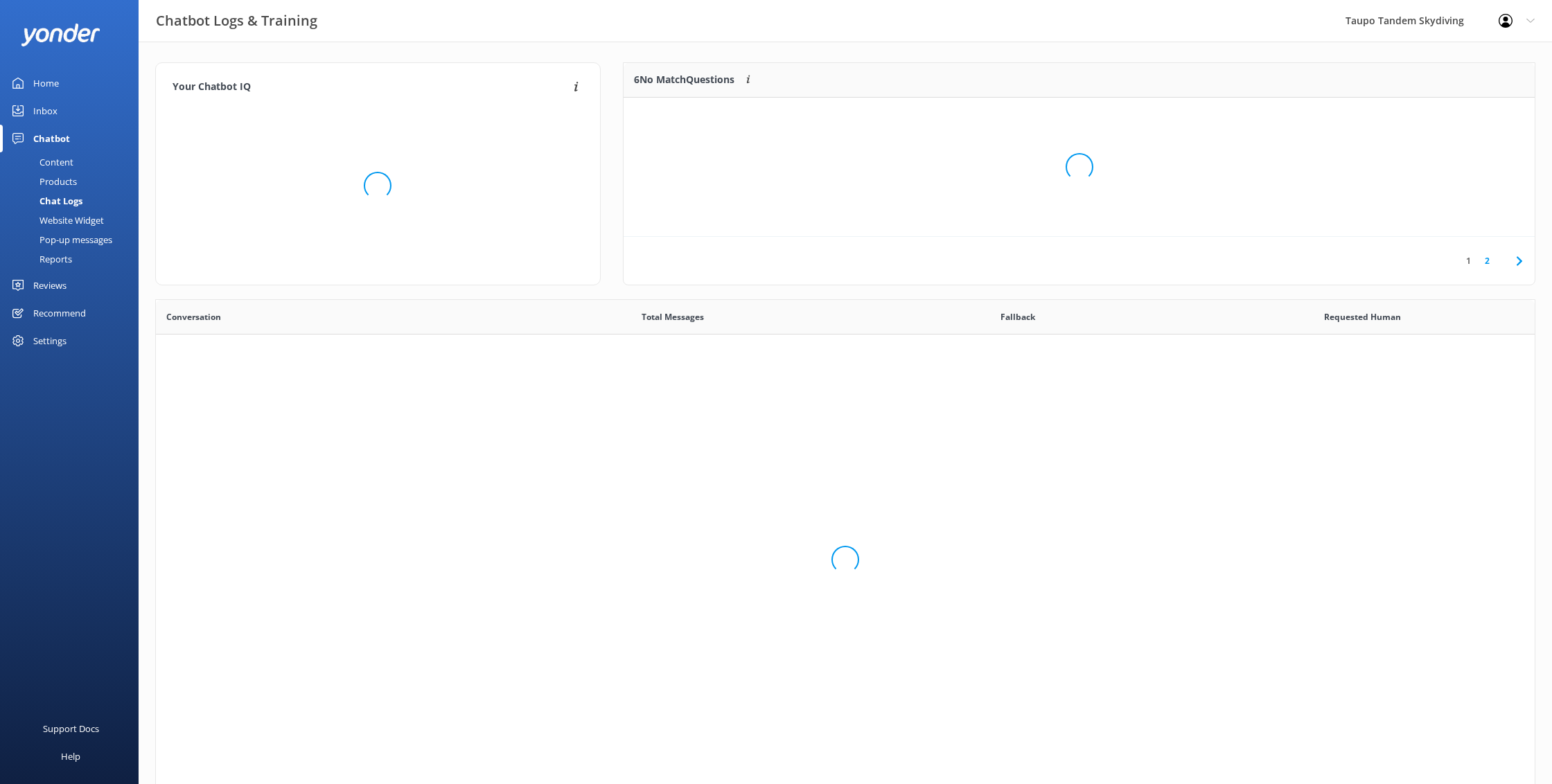
scroll to position [485, 1379]
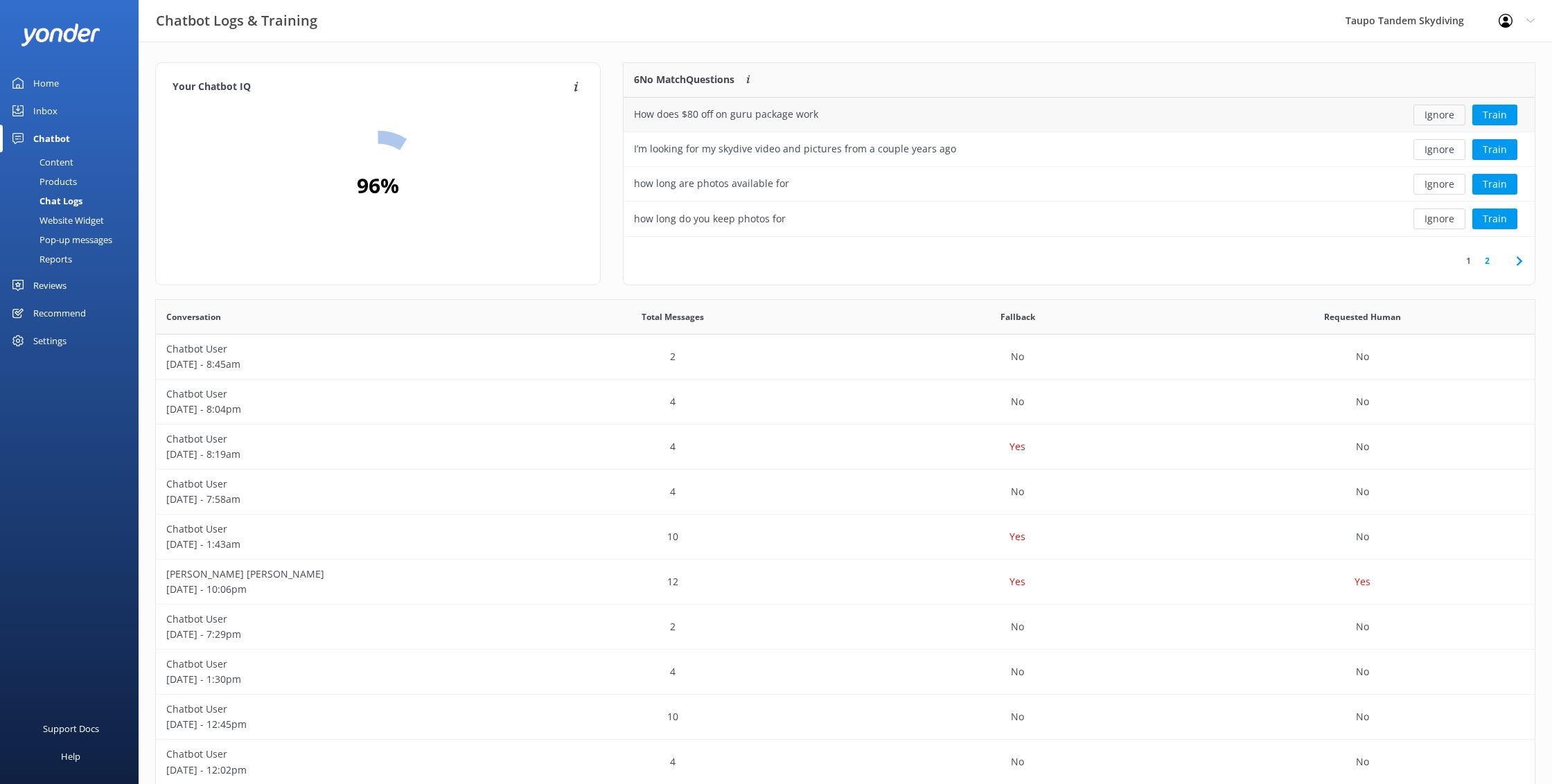
click at [1446, 108] on button "Ignore" at bounding box center [1439, 115] width 52 height 21
click at [1444, 186] on button "Ignore" at bounding box center [1439, 184] width 52 height 21
